Goal: Information Seeking & Learning: Learn about a topic

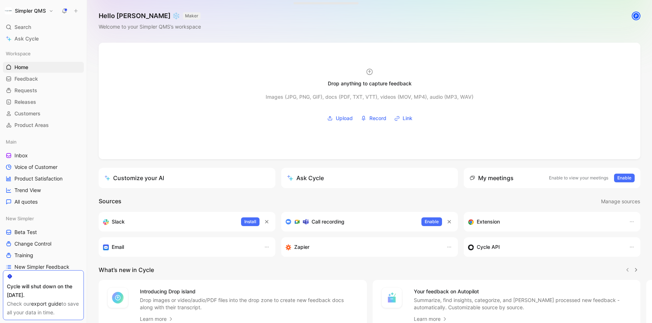
click at [46, 303] on link "export guide" at bounding box center [46, 303] width 30 height 6
click at [26, 23] on span "Search" at bounding box center [22, 27] width 17 height 9
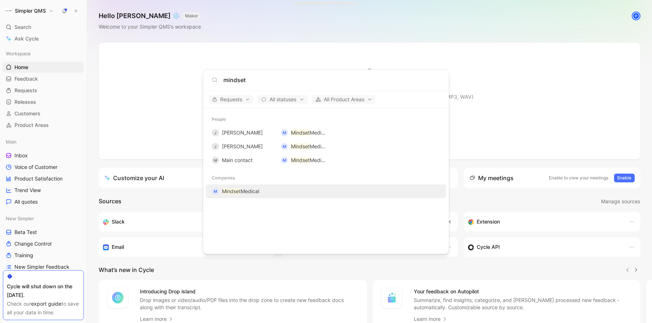
type input "mindset"
click at [243, 191] on span "Medical" at bounding box center [250, 191] width 18 height 6
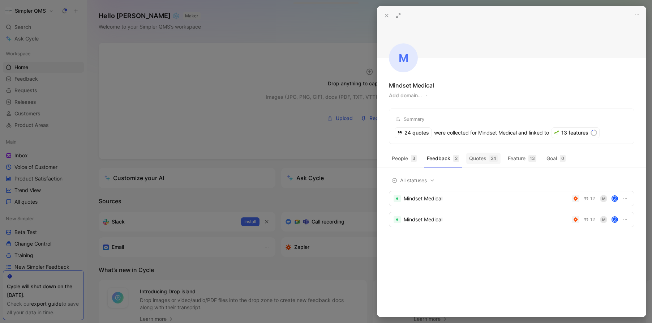
click at [472, 158] on button "Quotes 24" at bounding box center [483, 158] width 34 height 12
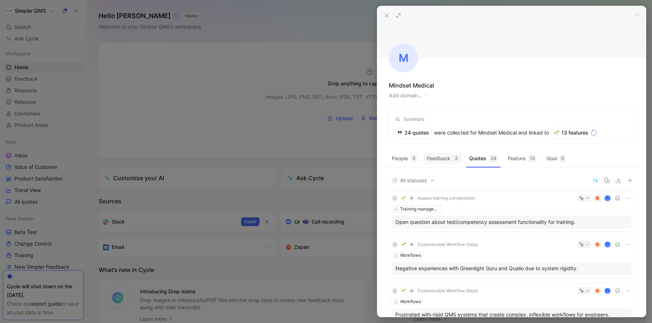
click at [444, 162] on button "Feedback 2" at bounding box center [443, 158] width 38 height 12
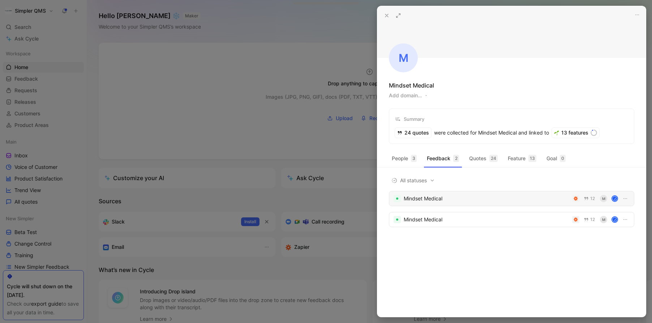
click at [478, 193] on div "Mindset Medical 12 [PERSON_NAME]" at bounding box center [511, 198] width 245 height 15
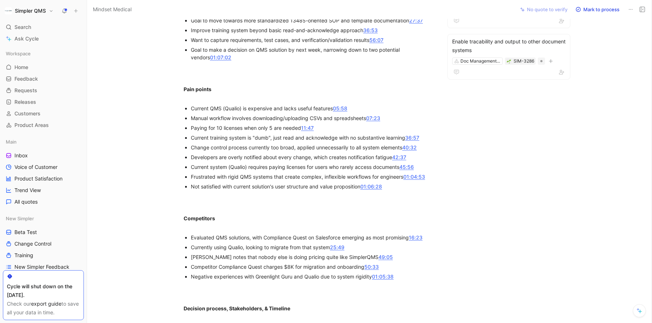
scroll to position [521, 0]
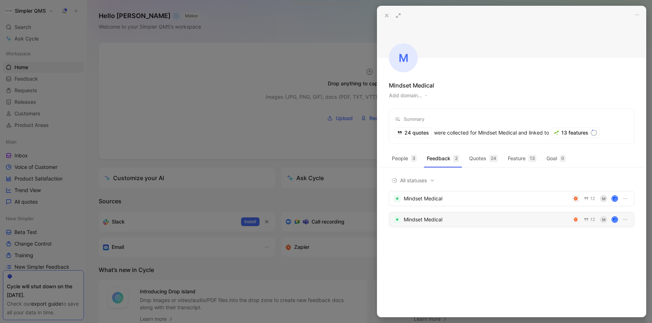
click at [448, 218] on div "Mindset Medical" at bounding box center [486, 219] width 165 height 9
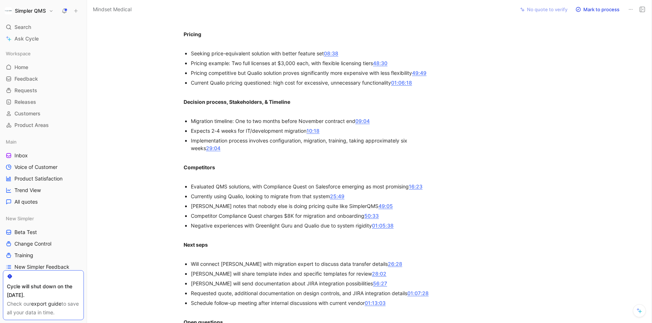
scroll to position [735, 0]
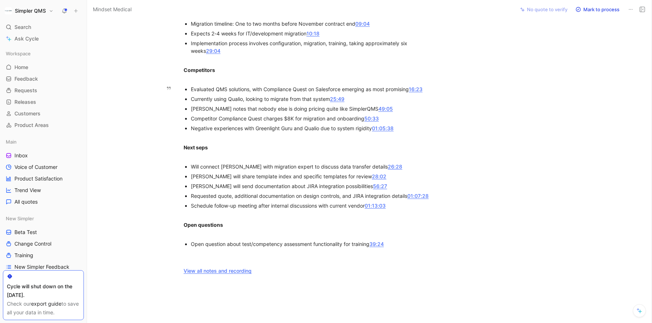
click at [384, 128] on link "01:05:38" at bounding box center [383, 128] width 22 height 6
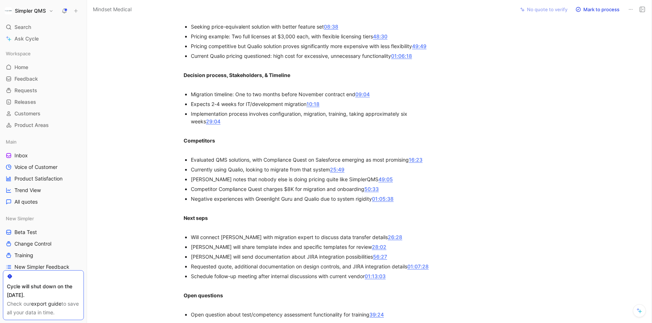
scroll to position [667, 0]
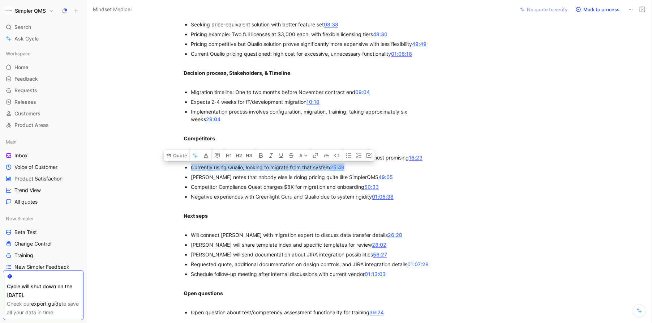
drag, startPoint x: 186, startPoint y: 169, endPoint x: 369, endPoint y: 169, distance: 182.8
click at [369, 169] on li "Currently using Qualio, looking to migrate from that system 25:49" at bounding box center [312, 167] width 243 height 10
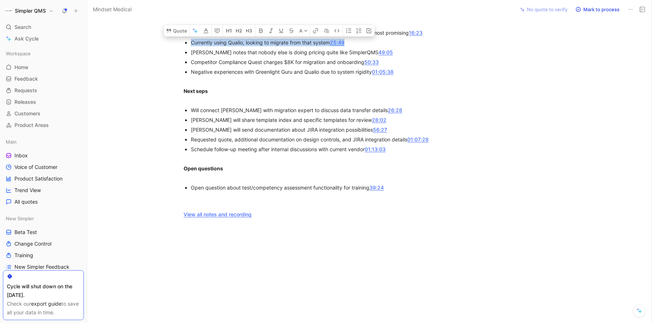
scroll to position [789, 0]
